Goal: Transaction & Acquisition: Purchase product/service

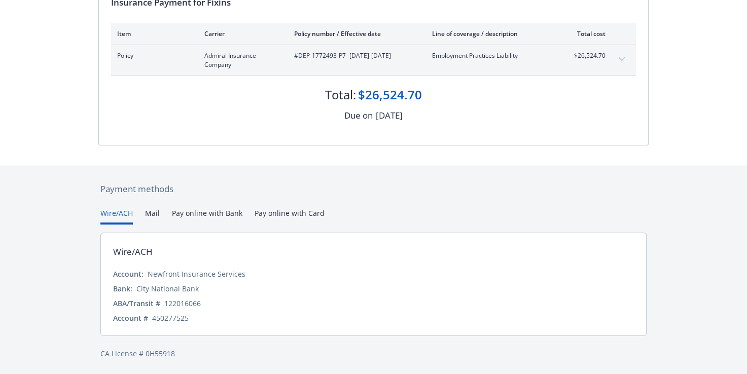
scroll to position [71, 0]
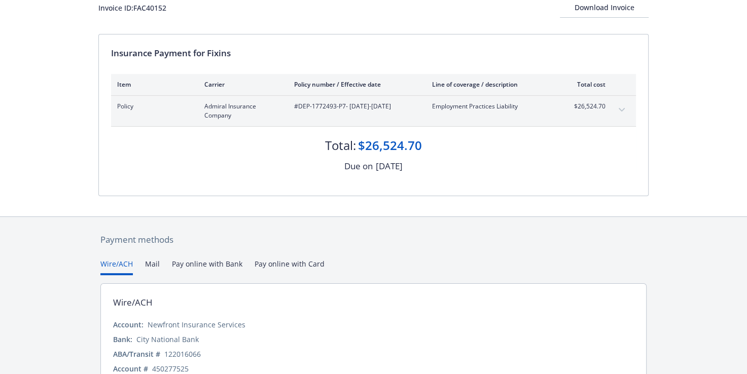
click at [385, 144] on div "$26,524.70" at bounding box center [390, 145] width 64 height 17
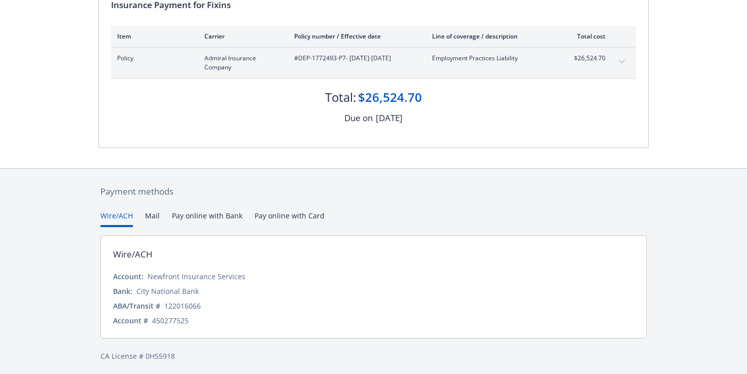
scroll to position [122, 0]
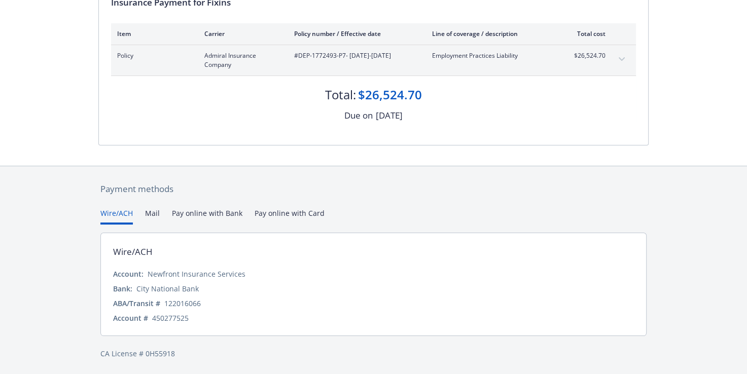
click at [216, 212] on button "Pay online with Bank" at bounding box center [207, 216] width 70 height 17
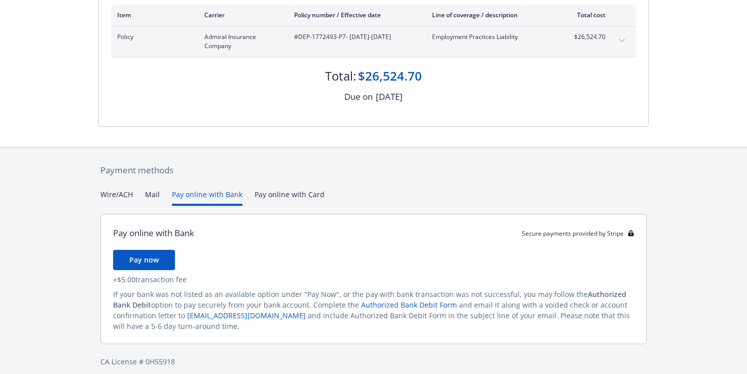
scroll to position [149, 0]
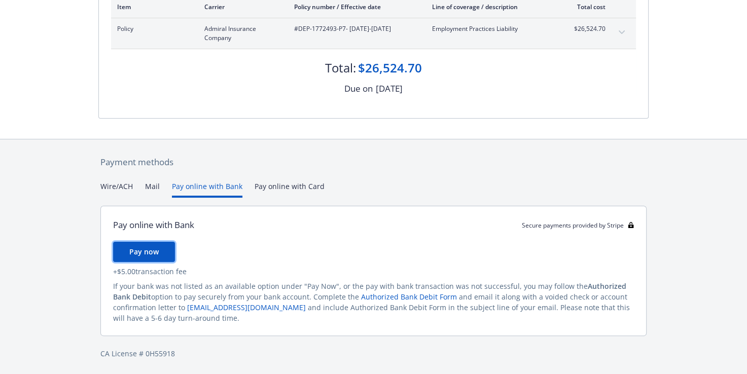
click at [142, 248] on span "Pay now" at bounding box center [143, 252] width 29 height 10
click at [152, 189] on button "Mail" at bounding box center [152, 189] width 15 height 17
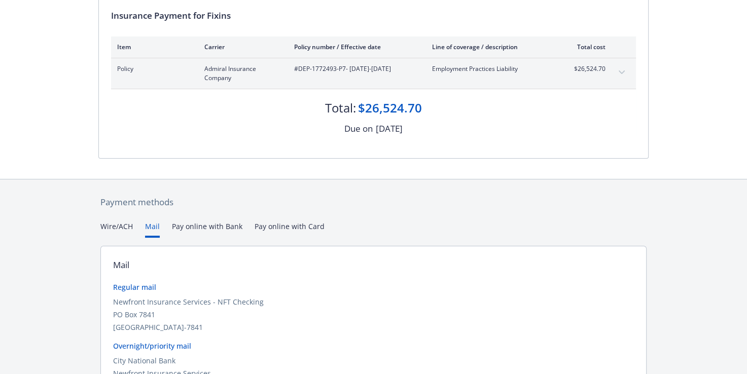
scroll to position [48, 0]
